Goal: Ask a question

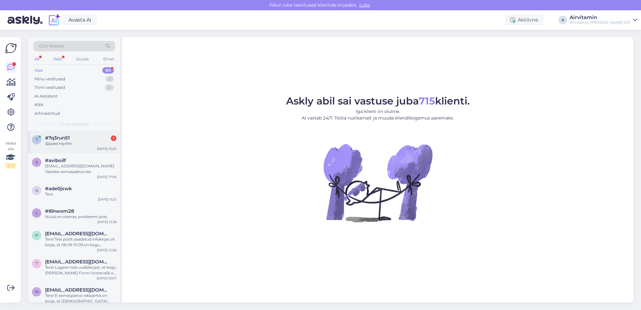
click at [61, 145] on div "Здравствуйте" at bounding box center [80, 144] width 71 height 6
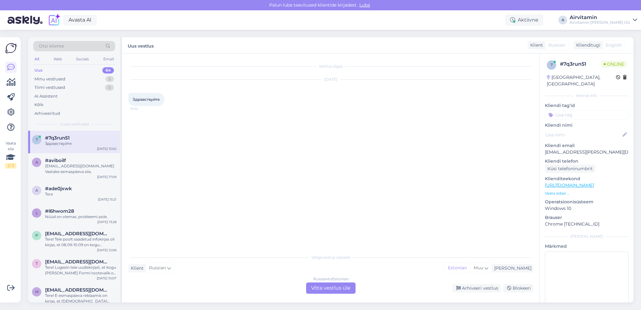
click at [333, 288] on div "Russian to Estonian Võta vestlus üle" at bounding box center [330, 288] width 49 height 11
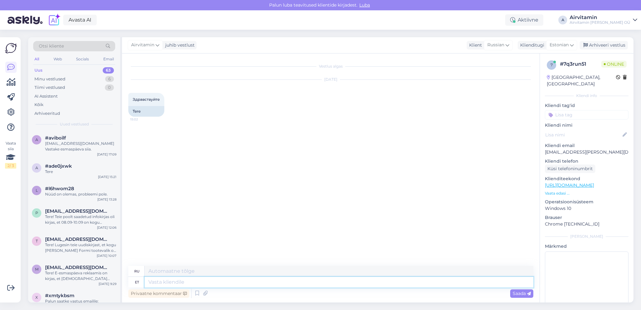
click at [163, 283] on textarea at bounding box center [339, 282] width 389 height 11
type textarea "Tere"
type textarea "Привет"
type textarea "Tere"
click at [516, 293] on span "Saada" at bounding box center [521, 294] width 18 height 6
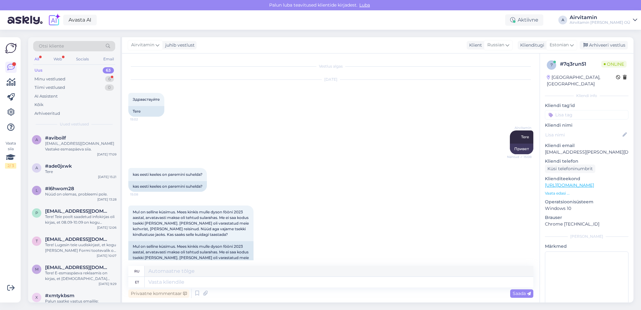
scroll to position [96, 0]
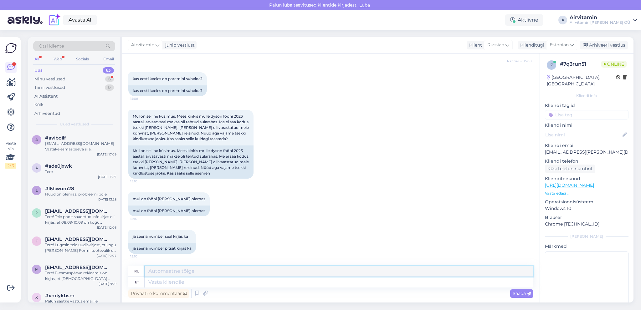
click at [152, 272] on textarea at bounding box center [339, 271] width 389 height 11
click at [148, 283] on textarea at bounding box center [339, 282] width 389 height 11
type textarea "Oskate"
type textarea "Ты знаешь"
type textarea "Oskate ehk"
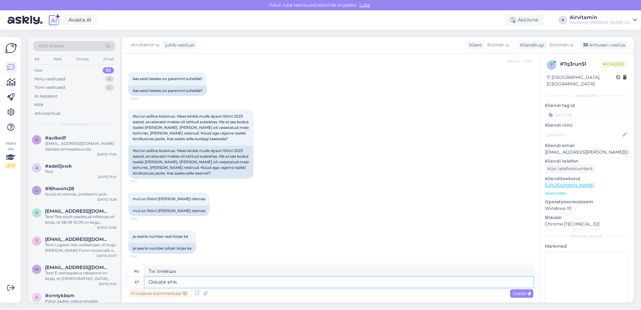
type textarea "Может быть, ты сможешь"
type textarea "Oskate ehk öelda"
type textarea "Вы можете сказать мне?"
type textarea "Oskate ehk öelda mis"
type textarea "Можете ли вы мне сказать что?"
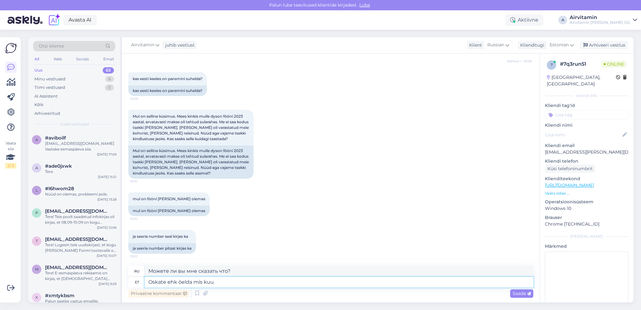
type textarea "Oskate ehk öelda mis kuus"
type textarea "Можете ли вы сказать мне, какой сейчас месяц?"
type textarea "Oskate ehk öelda mis kuus te"
type textarea "Можете ли вы сказать, какой сейчас месяц?"
type textarea "Oskate ehk öelda mis kuus te fööni"
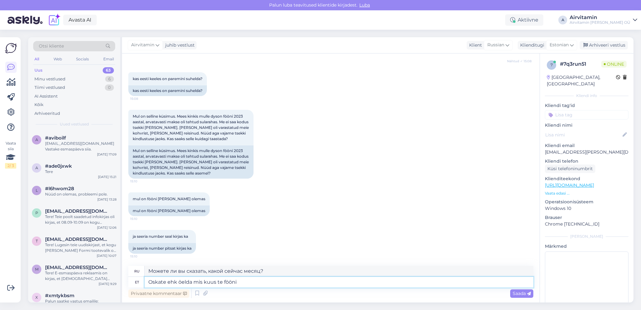
type textarea "Можете ли вы сказать, в каком месяце вы приобрели фен?"
type textarea "Oskate ehk öelda mis kuus te fööni ostsite"
type textarea "Можете ли вы сказать, в каком месяце вы купили фен?"
type textarea "Oskate ehk öelda mis kuus te fööni ostsite? Kas see oli firmale"
type textarea "Не могли бы вы сказать, в каком месяце вы купили фен? Он был для компании?"
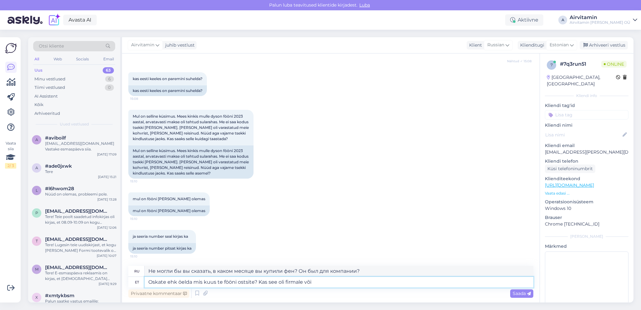
type textarea "Oskate ehk öelda mis kuus te fööni ostsite? Kas see oli firmale või"
type textarea "Можете ли вы сказать, в каком месяце вы купили фен? Для компании или?"
type textarea "Oskate ehk öelda mis kuus te fööni ostsite? Kas see oli firmale või eraisikule"
type textarea "Не могли бы вы сказать, в каком месяце вы купили фен? Он был куплен для компани…"
type textarea "Oskate ehk öelda mis kuus te fööni ostsite? Kas see oli firmale või eraisikule?"
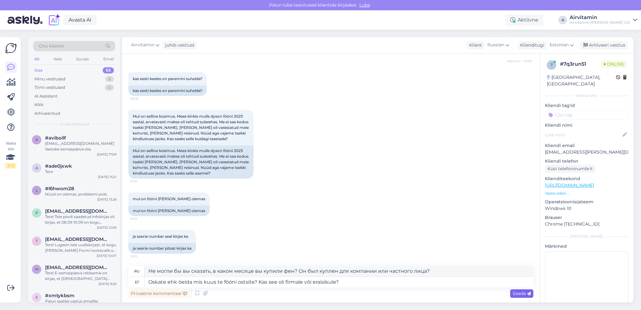
click at [512, 292] on div "Saada" at bounding box center [521, 293] width 23 height 8
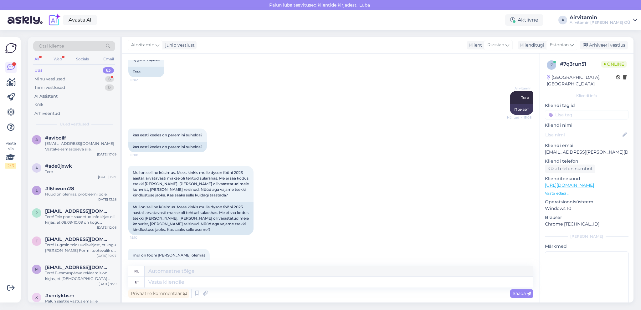
scroll to position [220, 0]
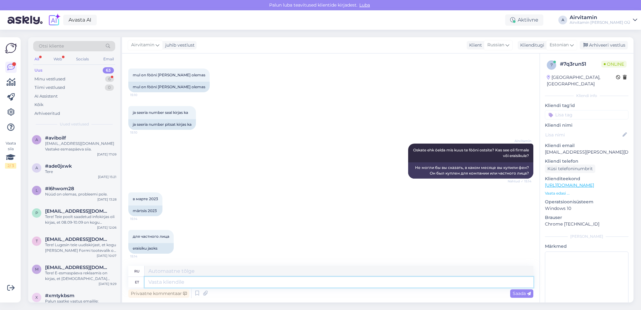
click at [150, 283] on textarea at bounding box center [339, 282] width 389 height 11
type textarea "Kas"
type textarea "Является"
type textarea "Kas mudel"
type textarea "Это модель?"
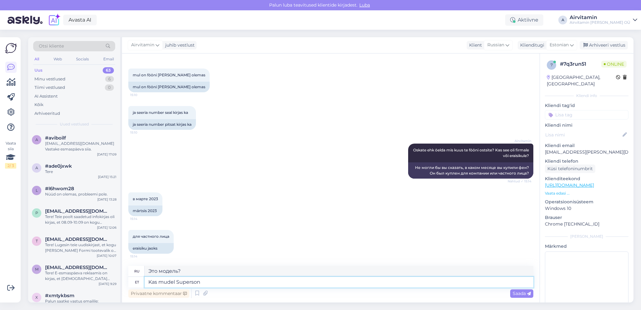
type textarea "Kas mudel Supersoni"
type textarea "Это модель Суперсона?"
type textarea "Kas mudel"
type textarea "Это модель?"
type textarea "Kas"
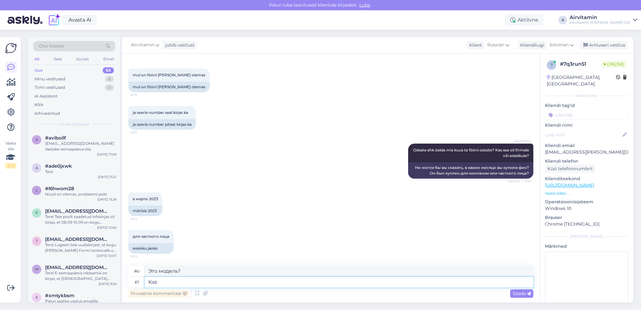
type textarea "Является"
type textarea "K"
click at [285, 172] on div "Airvitamin Oskate ehk öelda mis kuus te fööni ostsite? Kas see oli firmale või …" at bounding box center [330, 161] width 405 height 49
click at [173, 282] on textarea at bounding box center [339, 282] width 389 height 11
type textarea "eg"
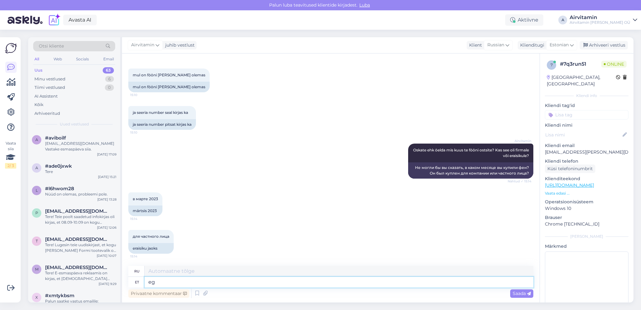
type textarea "е"
type textarea "ega"
type textarea "ни"
type textarea "ega summat"
type textarea "ни количество"
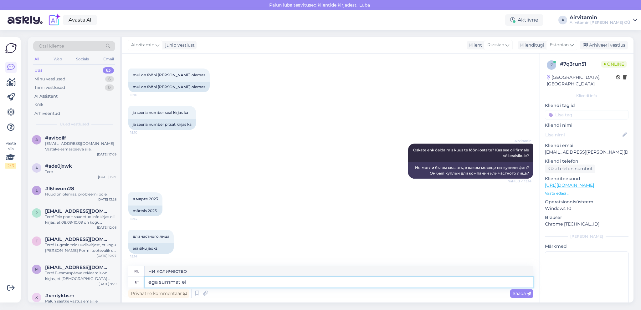
type textarea "ega summat ei"
type textarea "никакое количество"
type textarea "ega summat ei oska"
type textarea "Я не знаю сумму."
type textarea "ega summat ei oska öelda"
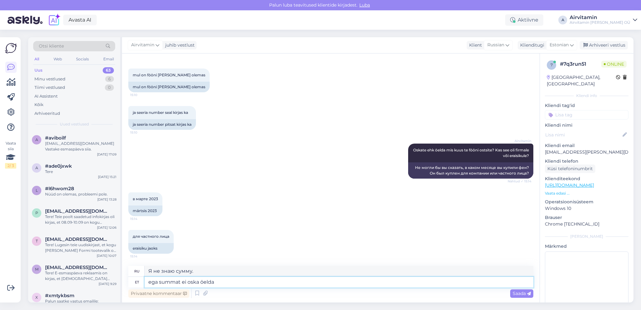
type textarea "Я даже не могу назвать сумму."
type textarea "ega summat ei oska öelda?"
type textarea "Не могли бы вы назвать мне сумму?"
type textarea "ega summat ei oska öelda?"
click at [516, 296] on span "Saada" at bounding box center [521, 294] width 18 height 6
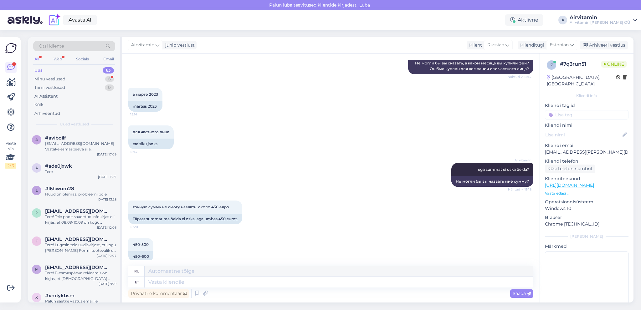
scroll to position [375, 0]
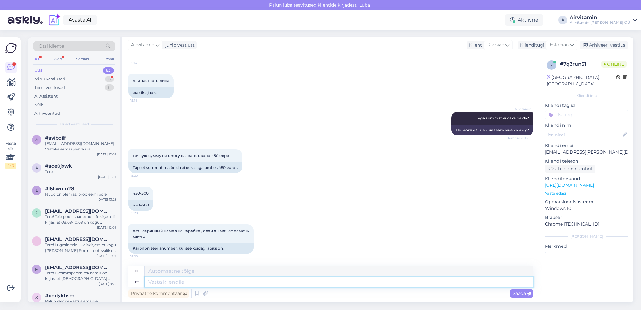
drag, startPoint x: 148, startPoint y: 281, endPoint x: 151, endPoint y: 280, distance: 3.8
click at [148, 281] on textarea at bounding box center [339, 282] width 389 height 11
type textarea "olete"
type textarea "ты"
type textarea "olete ki"
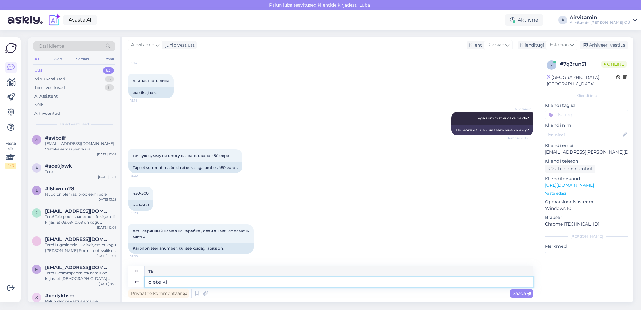
type textarea "ты прав"
type textarea "olete"
type textarea "ты"
type textarea "o"
click at [149, 281] on textarea at bounding box center [339, 282] width 389 height 11
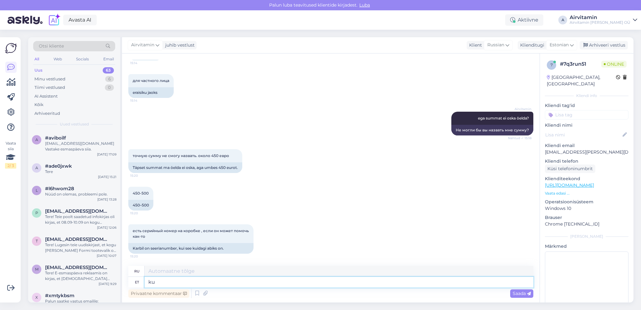
type textarea "kui"
type textarea "если"
type textarea "kuidas"
type textarea "как"
type textarea "kuidas on"
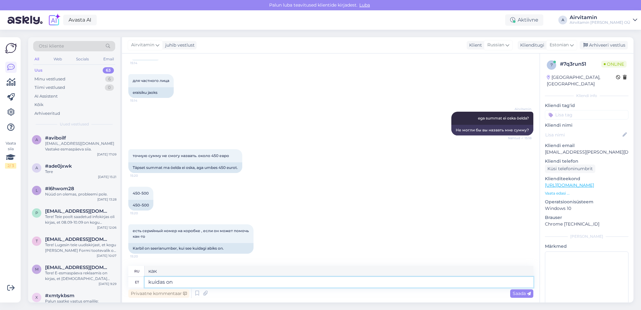
type textarea "Как вы"
type textarea "kuidas on seeria"
type textarea "Как вам сериал?"
type textarea "kuidas on seeria number"
type textarea "Какой серийный номер?"
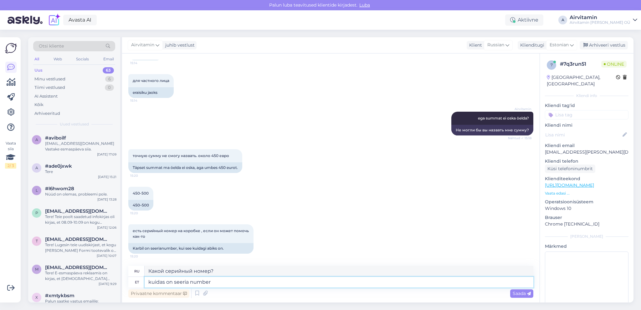
type textarea "kuidas on seeria number?"
